Goal: Transaction & Acquisition: Purchase product/service

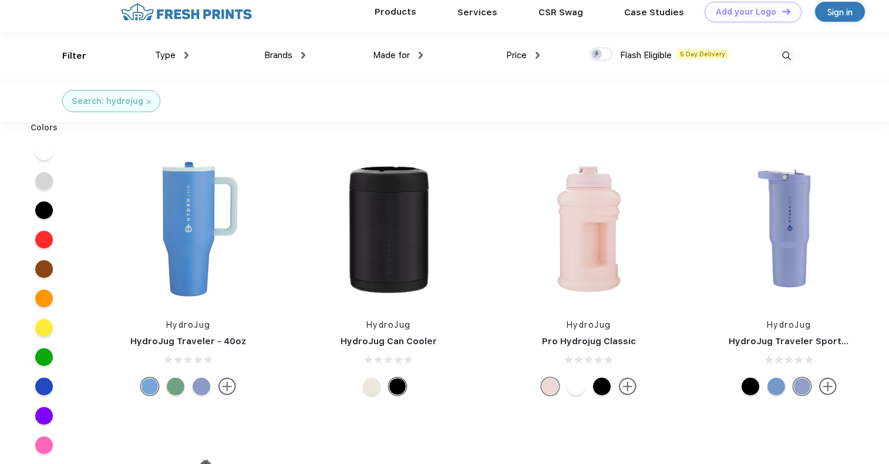
scroll to position [1, 0]
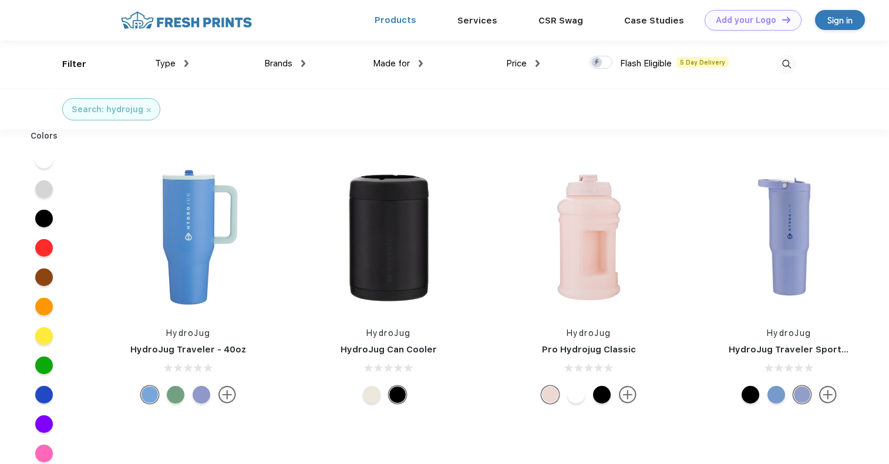
click at [408, 20] on link "Products" at bounding box center [396, 20] width 42 height 11
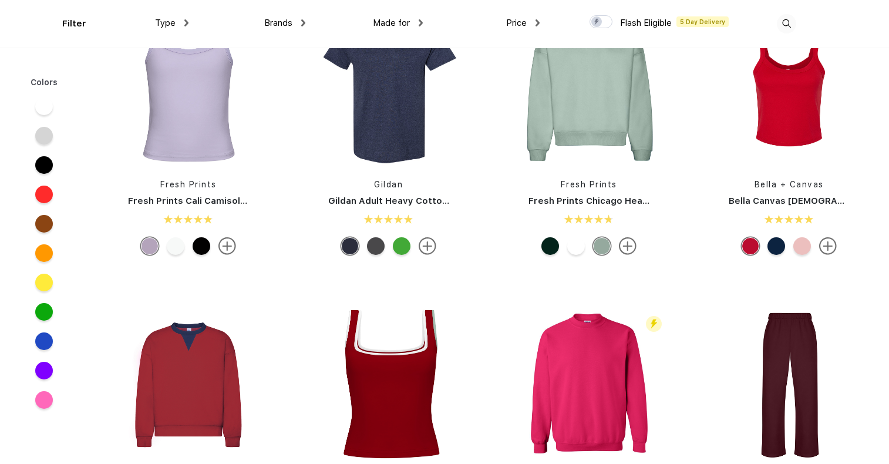
scroll to position [368, 0]
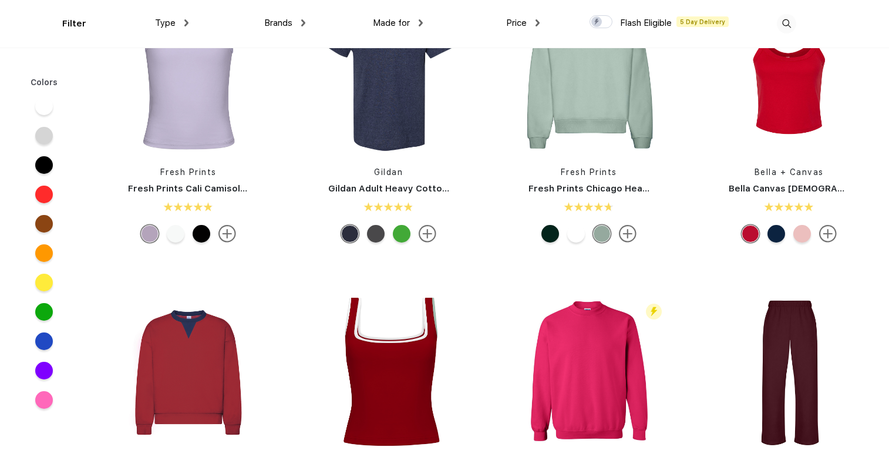
click at [552, 236] on div at bounding box center [551, 234] width 18 height 18
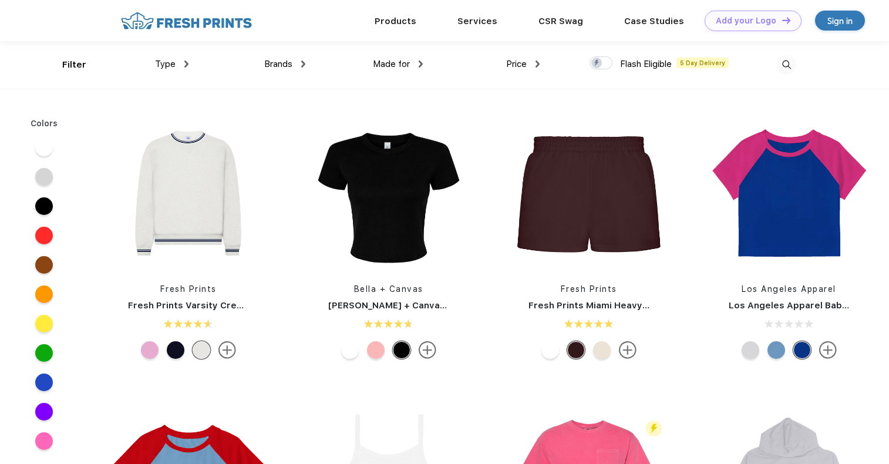
scroll to position [426, 0]
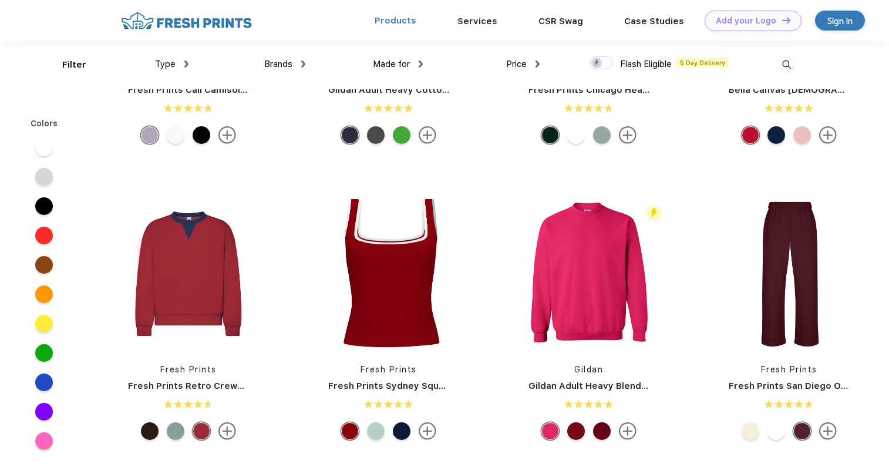
click at [399, 21] on link "Products" at bounding box center [396, 20] width 42 height 11
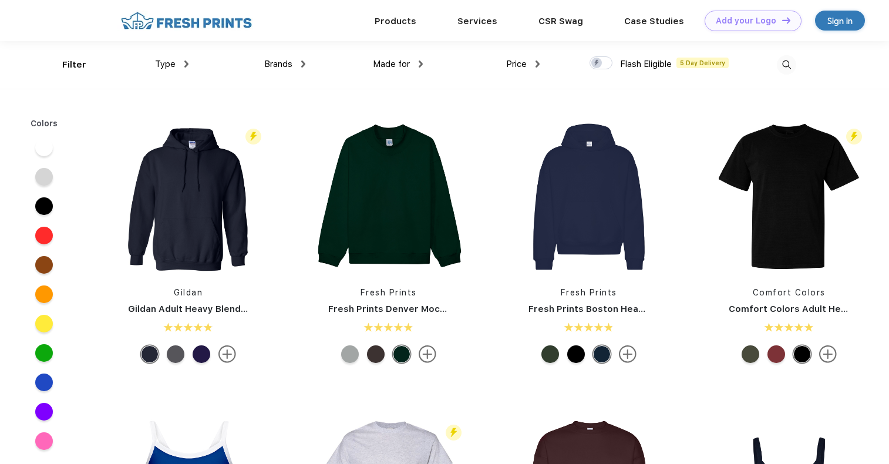
scroll to position [1, 0]
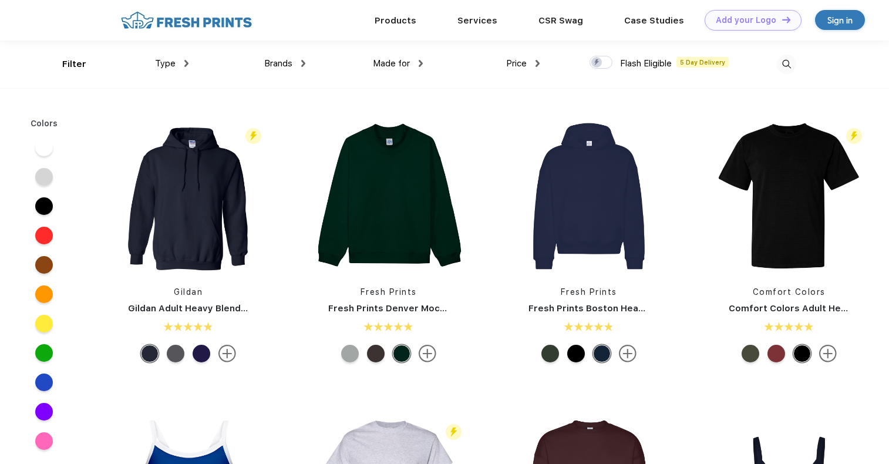
click at [189, 62] on div "Brands Most Popular Brands Moleskine Hydroflask Marine Layer S'well [PERSON_NAM…" at bounding box center [247, 65] width 117 height 48
click at [185, 62] on img at bounding box center [186, 63] width 4 height 7
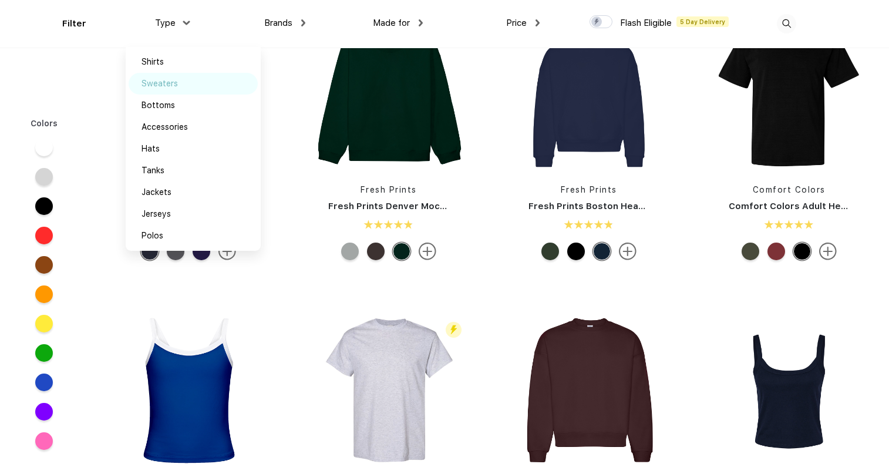
scroll to position [69, 0]
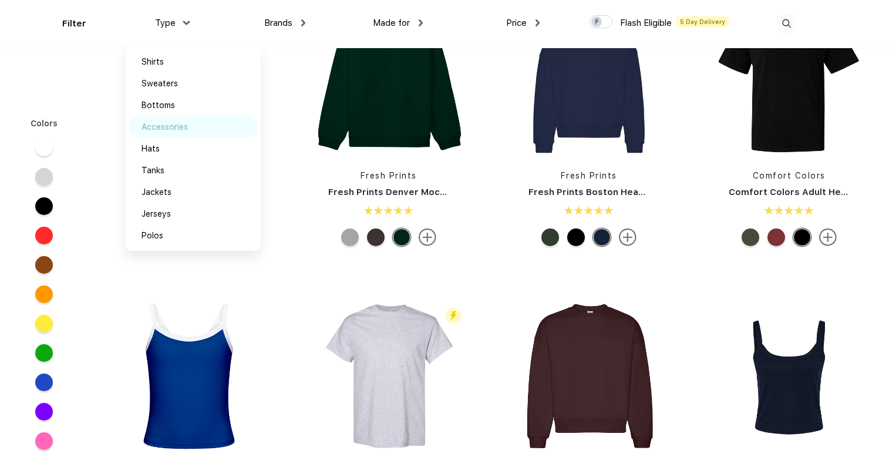
click at [182, 125] on div "Accessories" at bounding box center [165, 127] width 46 height 12
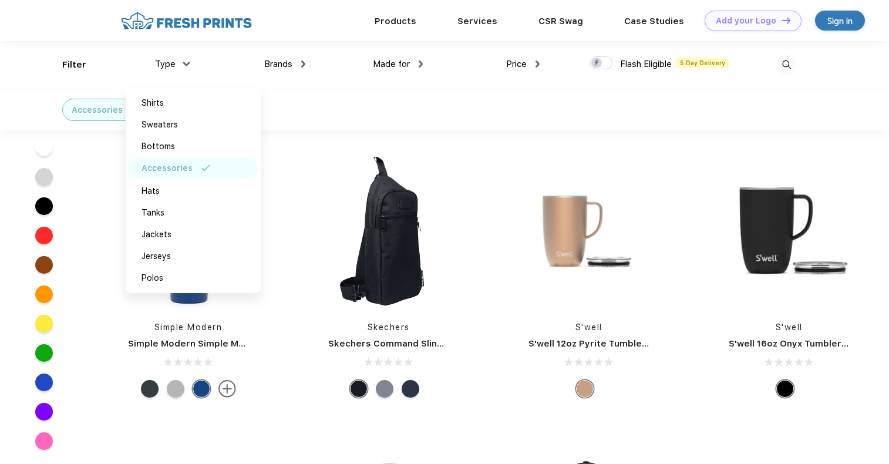
scroll to position [6078, 0]
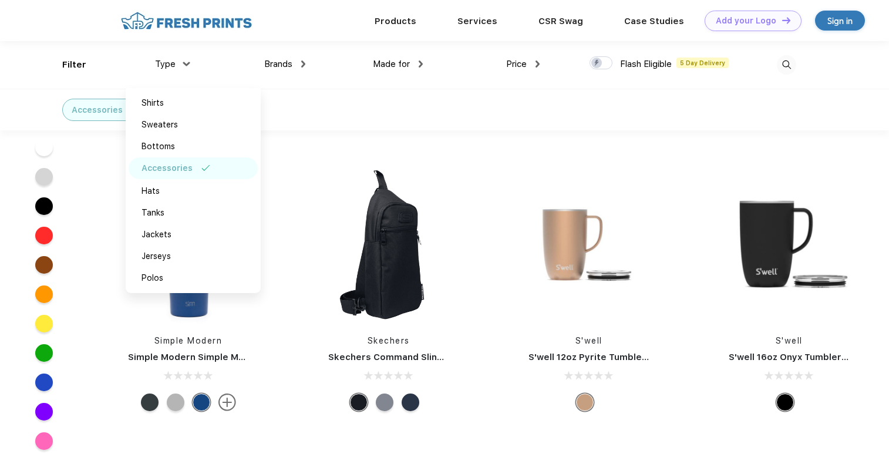
click at [401, 108] on div "Accessories" at bounding box center [444, 110] width 889 height 42
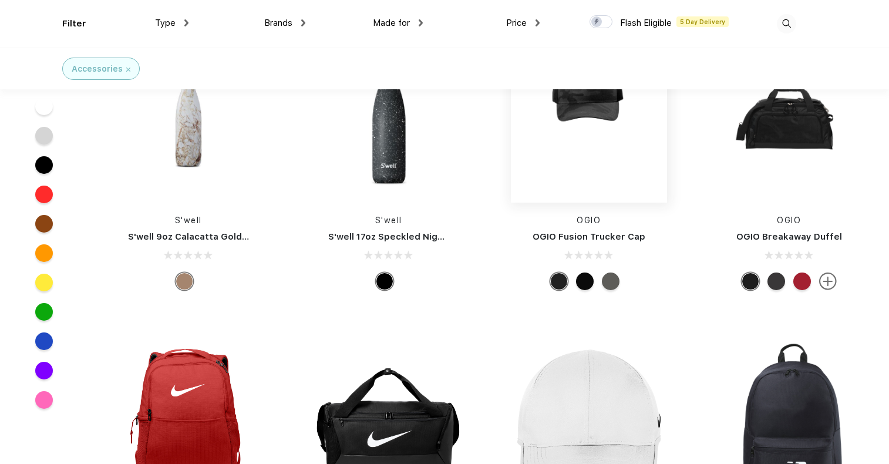
scroll to position [6581, 0]
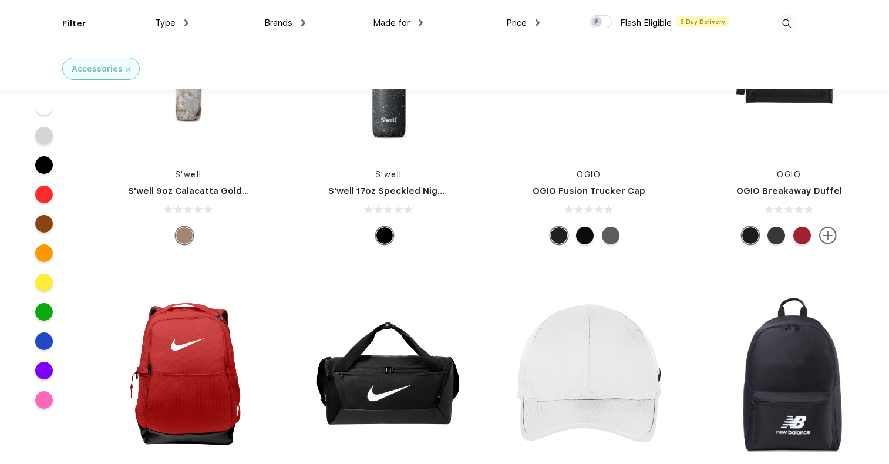
click at [783, 23] on img at bounding box center [786, 23] width 19 height 19
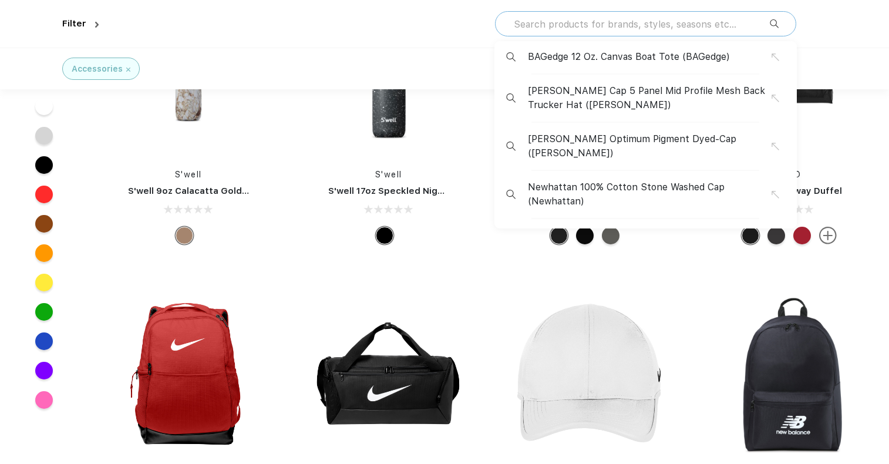
click at [718, 26] on input "text" at bounding box center [641, 24] width 257 height 13
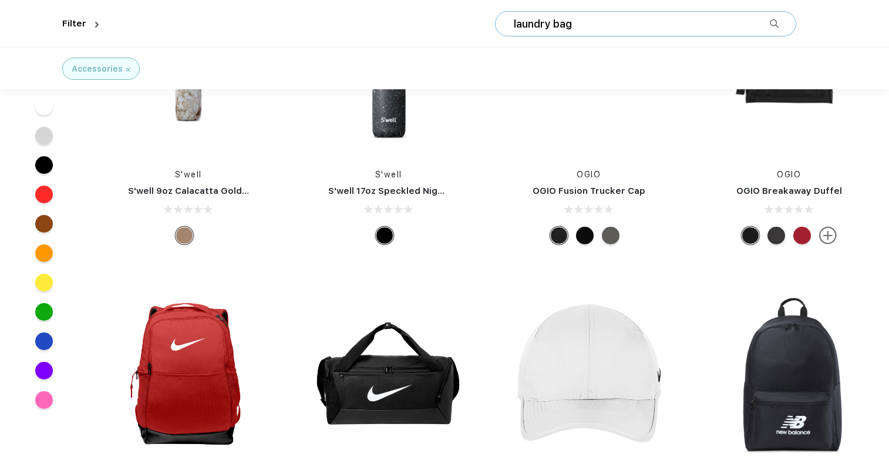
type input "laundry bag"
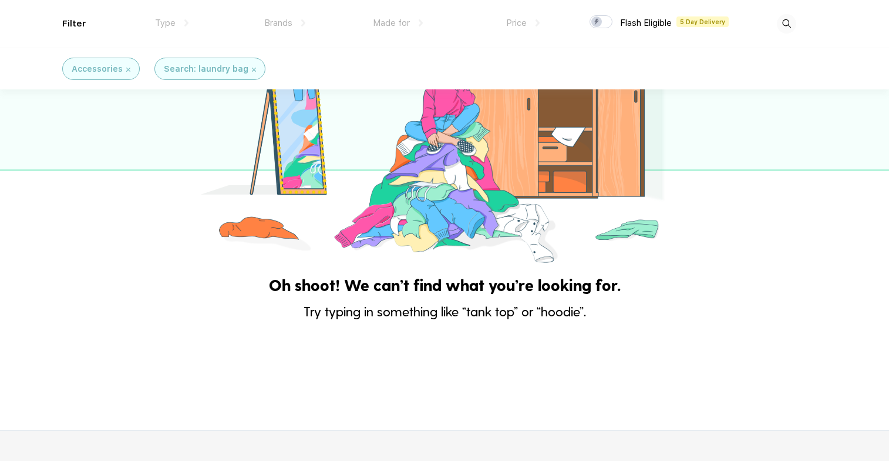
scroll to position [68, 0]
